Goal: Navigation & Orientation: Find specific page/section

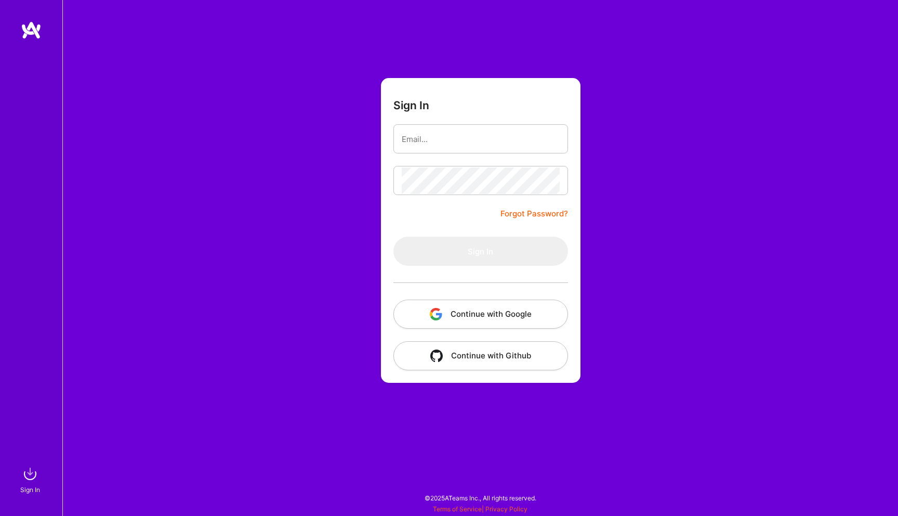
click at [0, 511] on nordpass-portal at bounding box center [0, 511] width 0 height 0
type input "[EMAIL_ADDRESS][DOMAIN_NAME]"
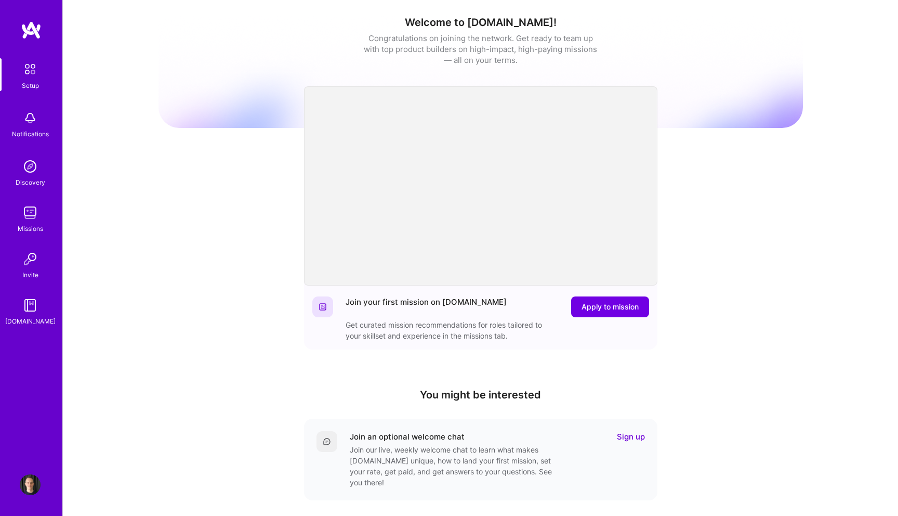
click at [29, 212] on img at bounding box center [30, 212] width 21 height 21
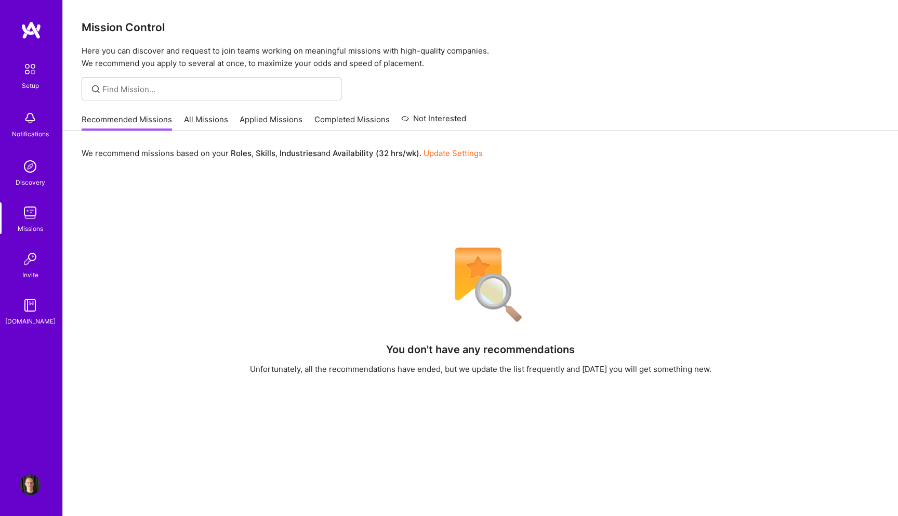
click at [35, 32] on img at bounding box center [31, 30] width 21 height 19
